Goal: Navigation & Orientation: Find specific page/section

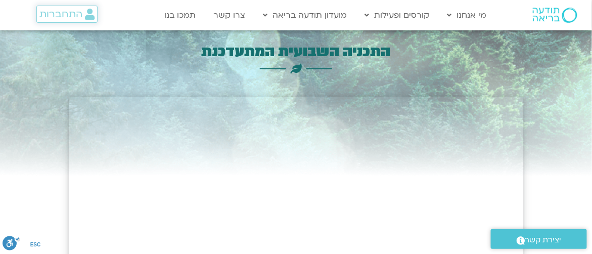
click at [56, 16] on span "התחברות" at bounding box center [60, 14] width 43 height 11
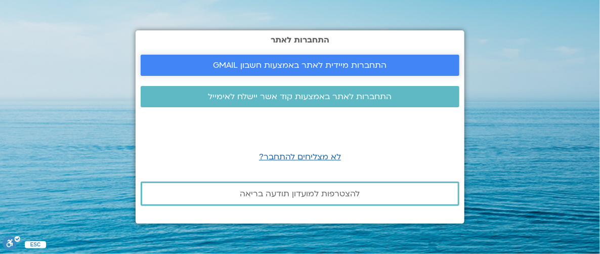
click at [204, 67] on span "התחברות מיידית לאתר באמצעות חשבון GMAIL" at bounding box center [300, 65] width 294 height 9
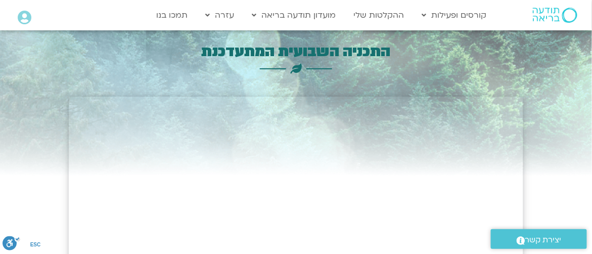
click at [21, 15] on icon at bounding box center [25, 18] width 14 height 14
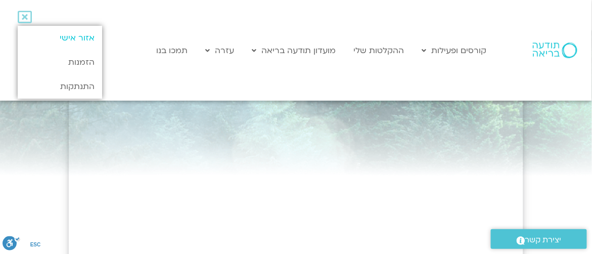
click at [82, 35] on link "אזור אישי" at bounding box center [60, 38] width 84 height 24
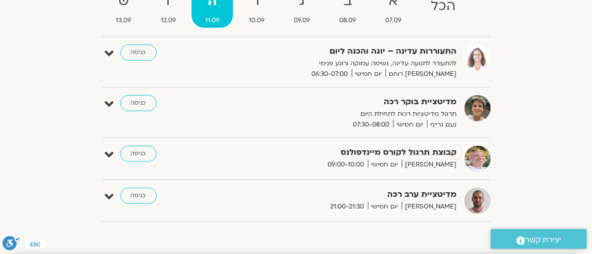
scroll to position [136, 0]
